Goal: Task Accomplishment & Management: Use online tool/utility

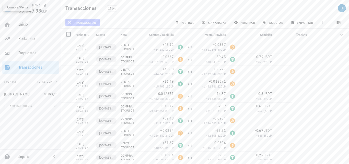
click at [87, 23] on span "transacción" at bounding box center [82, 22] width 28 height 4
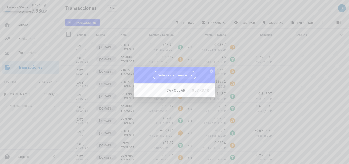
click at [179, 77] on span "Seleccionar cuenta" at bounding box center [172, 75] width 29 height 5
click at [177, 89] on div "[DOMAIN_NAME]" at bounding box center [175, 88] width 36 height 5
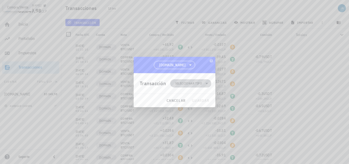
click at [189, 84] on span "Seleccionar tipo" at bounding box center [188, 83] width 27 height 5
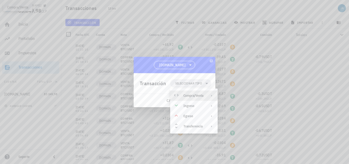
click at [193, 94] on div "Compra/Venta" at bounding box center [193, 95] width 20 height 4
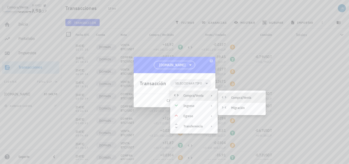
click at [240, 99] on div "Compra/Venta" at bounding box center [246, 97] width 30 height 4
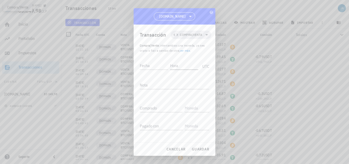
click at [170, 67] on div "Hora" at bounding box center [184, 65] width 28 height 8
type input "01:04:43"
click at [140, 66] on input "Fecha" at bounding box center [154, 65] width 28 height 8
type input "0"
type input "[DATE]"
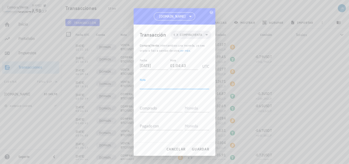
click at [150, 83] on textarea "Nota" at bounding box center [174, 85] width 69 height 8
type textarea "c"
click at [151, 85] on textarea "COMPA BTC/USDT" at bounding box center [174, 85] width 69 height 8
type textarea "COMPRA BTC/USDT"
click at [147, 107] on div "Comprado" at bounding box center [161, 108] width 43 height 8
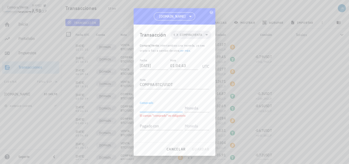
click at [151, 107] on input "Comprado" at bounding box center [161, 108] width 43 height 8
paste input "0,0352"
type input "0,0352"
click at [192, 108] on input "text" at bounding box center [196, 108] width 23 height 8
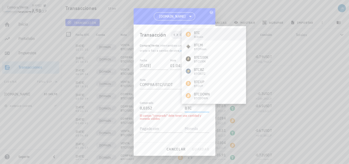
click at [211, 33] on div "BTC Bitcoin" at bounding box center [214, 34] width 64 height 12
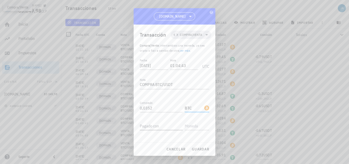
type input "BTC"
click at [157, 125] on div "Pagado con" at bounding box center [161, 126] width 43 height 8
type input "42,22"
click at [192, 128] on input "text" at bounding box center [196, 126] width 23 height 8
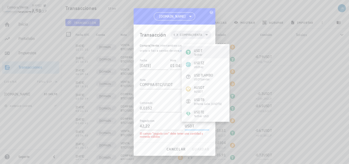
click at [205, 50] on div "USDT Tether" at bounding box center [206, 52] width 48 height 12
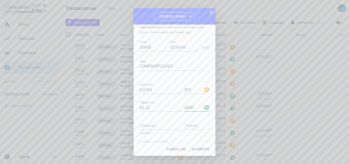
scroll to position [27, 0]
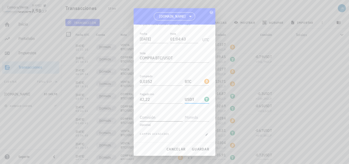
type input "USDT"
click at [155, 116] on input "Comisión" at bounding box center [161, 117] width 43 height 8
type input "0,84"
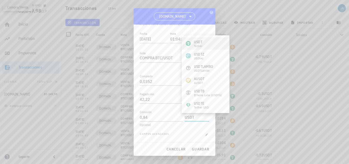
click at [198, 45] on div "Tether" at bounding box center [198, 45] width 8 height 3
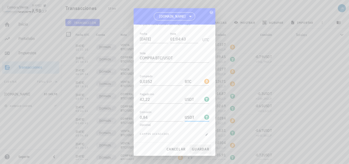
type input "USDT"
click at [200, 147] on span "guardar" at bounding box center [200, 149] width 18 height 5
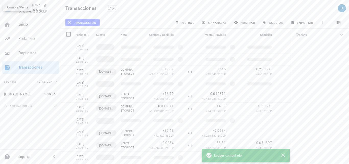
scroll to position [0, 0]
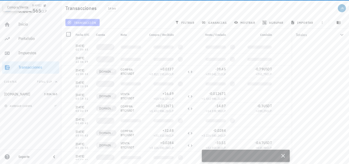
click at [78, 23] on span "transacción" at bounding box center [82, 22] width 28 height 4
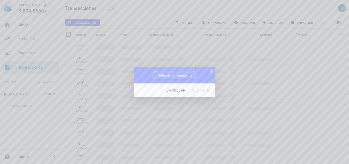
click at [179, 75] on span "Seleccionar cuenta" at bounding box center [172, 75] width 29 height 5
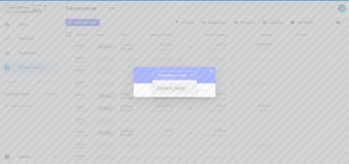
click at [170, 88] on div "[DOMAIN_NAME]" at bounding box center [175, 88] width 36 height 5
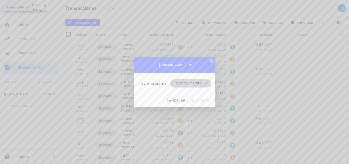
click at [185, 84] on span "Seleccionar tipo" at bounding box center [188, 83] width 27 height 5
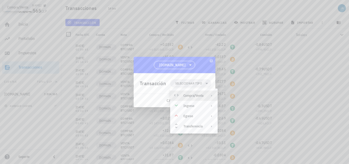
click at [190, 93] on div "Compra/Venta" at bounding box center [193, 95] width 47 height 10
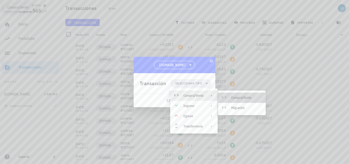
click at [246, 97] on div "Compra/Venta" at bounding box center [246, 97] width 30 height 4
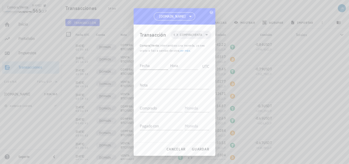
click at [153, 65] on input "Fecha" at bounding box center [154, 65] width 28 height 8
type input "2"
type input "[DATE]"
type input "01:17:18"
type textarea "VENTA BTC/USDT"
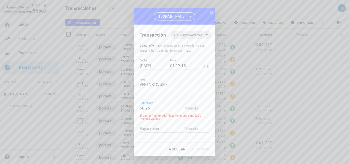
type input "50,26"
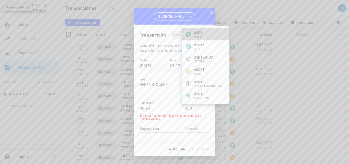
click at [201, 33] on div "USDT" at bounding box center [198, 32] width 8 height 5
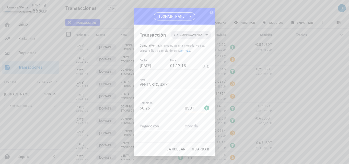
type input "USDT"
click at [151, 122] on div "Pagado con" at bounding box center [161, 126] width 43 height 8
paste input "0,0352"
type input "0,0352"
click at [189, 128] on input "text" at bounding box center [196, 126] width 23 height 8
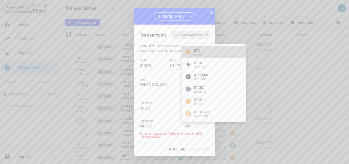
click at [203, 48] on div "BTC Bitcoin" at bounding box center [214, 52] width 64 height 12
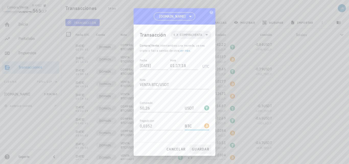
type input "BTC"
click at [195, 149] on span "guardar" at bounding box center [200, 149] width 18 height 5
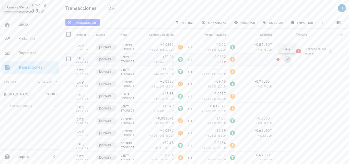
click at [286, 60] on icon "button" at bounding box center [287, 59] width 3 height 3
type input "01:17:18"
type input "50,26"
type input "0,0352"
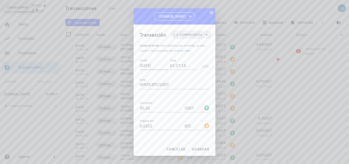
click at [160, 61] on input "[DATE]" at bounding box center [154, 65] width 28 height 8
click at [197, 149] on span "guardar" at bounding box center [200, 149] width 18 height 5
type input "[DATE]"
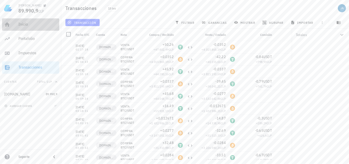
click at [30, 24] on div "Inicio" at bounding box center [37, 24] width 39 height 5
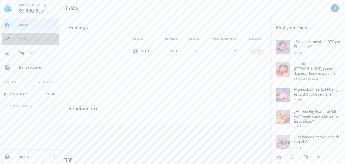
click at [28, 35] on div "Portafolio" at bounding box center [37, 38] width 39 height 11
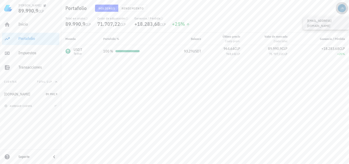
click at [340, 9] on div "avatar" at bounding box center [342, 8] width 8 height 8
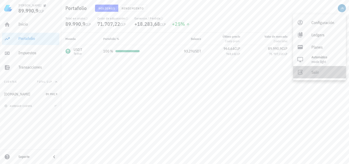
click at [319, 70] on div "Salir" at bounding box center [326, 72] width 30 height 10
